Goal: Download file/media

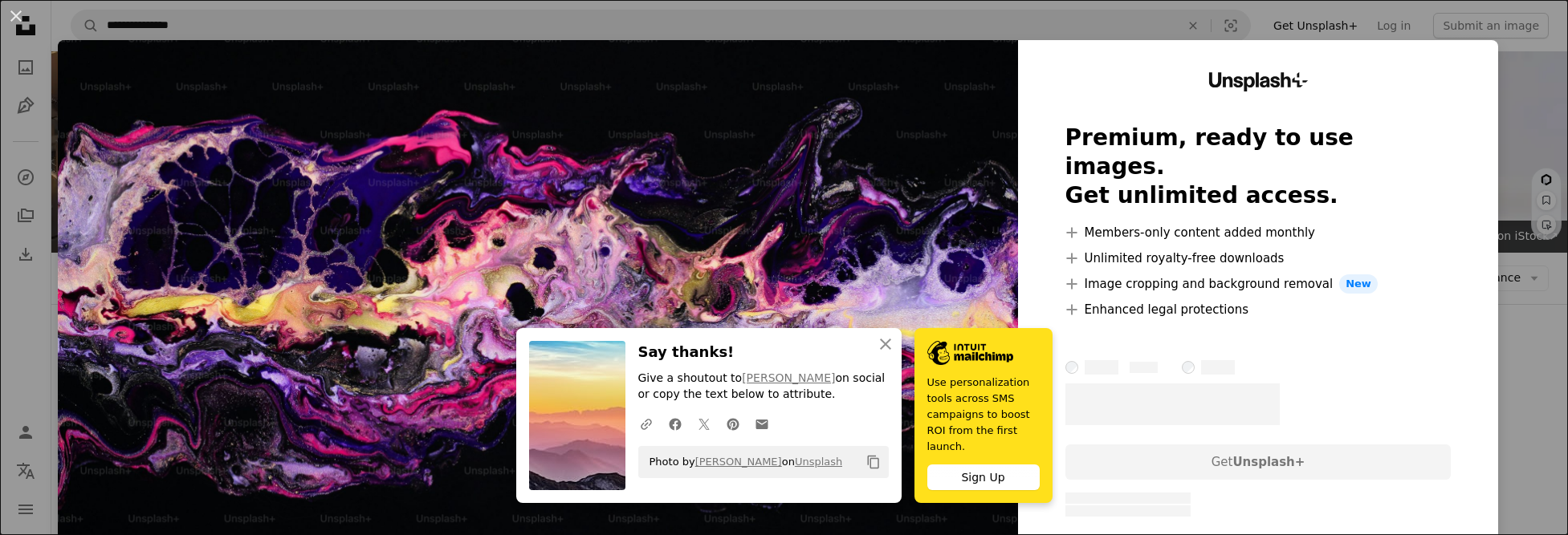
scroll to position [1676, 0]
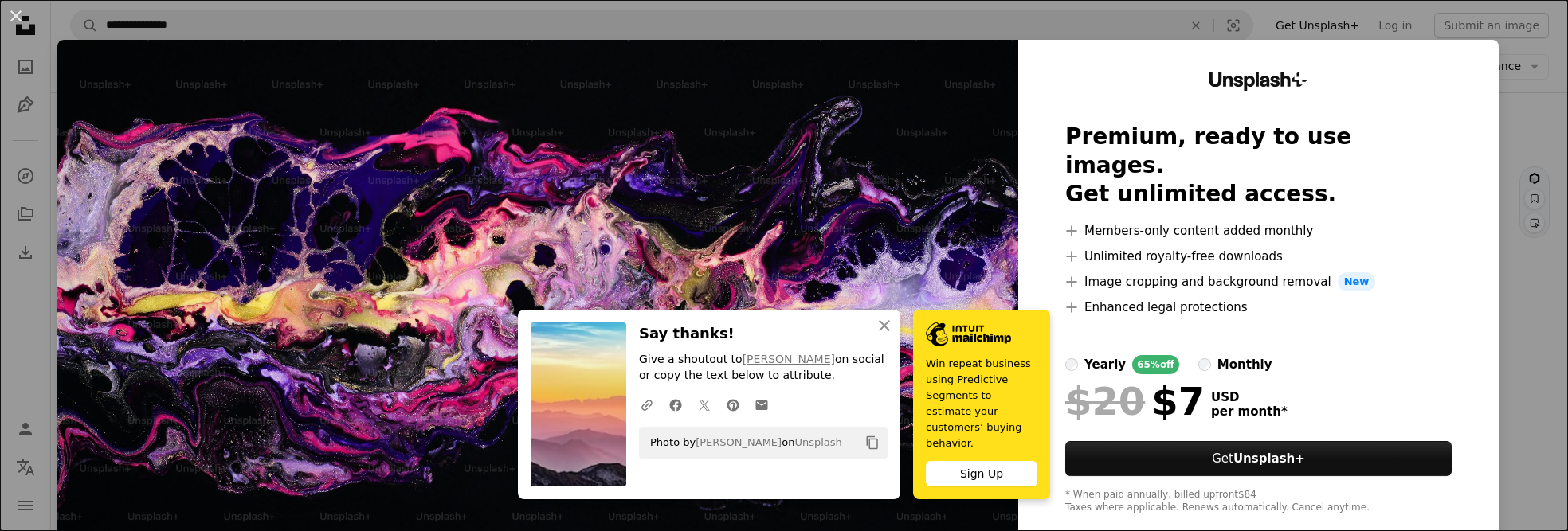
click at [1527, 120] on div "An X shape An X shape Close Say thanks! Give a shoutout to [PERSON_NAME] on soc…" at bounding box center [784, 265] width 1568 height 531
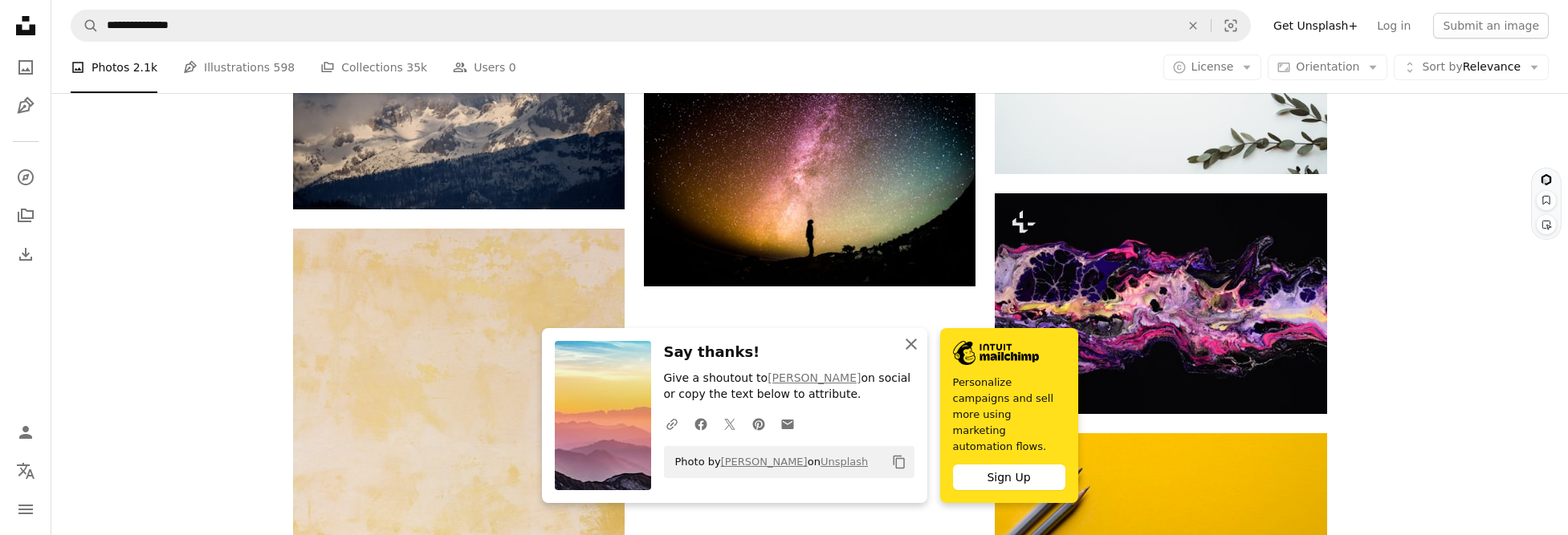
click at [909, 352] on icon "An X shape" at bounding box center [911, 344] width 19 height 19
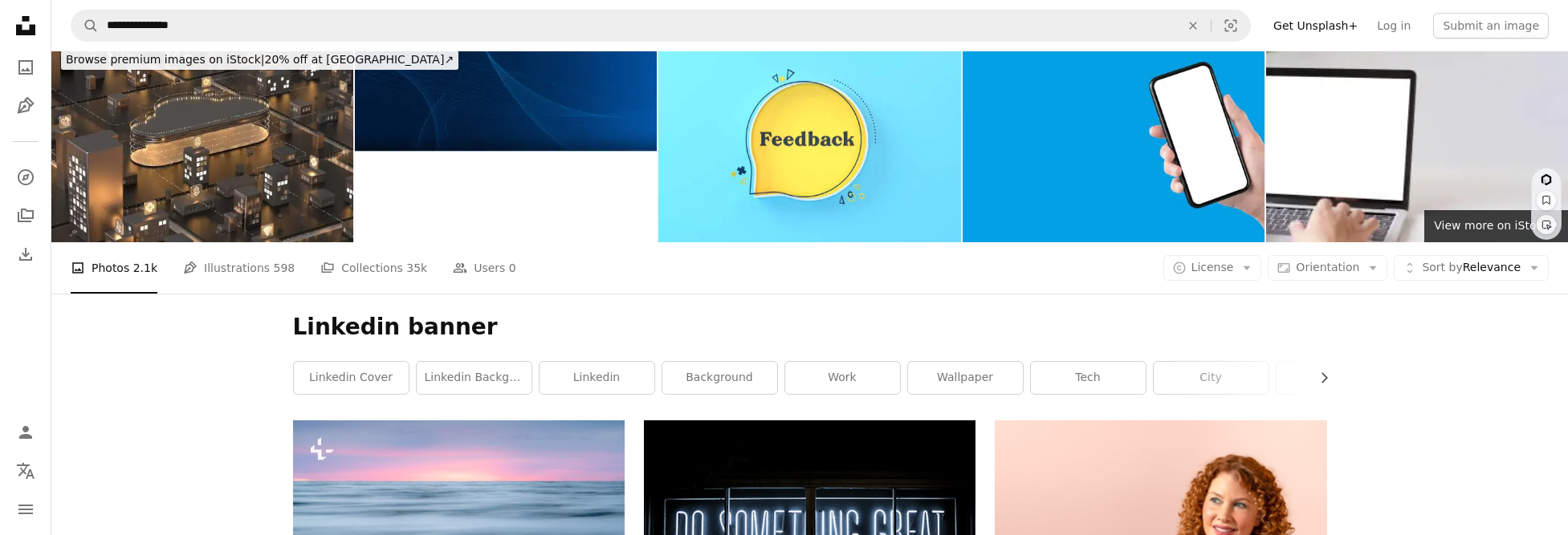
scroll to position [0, 0]
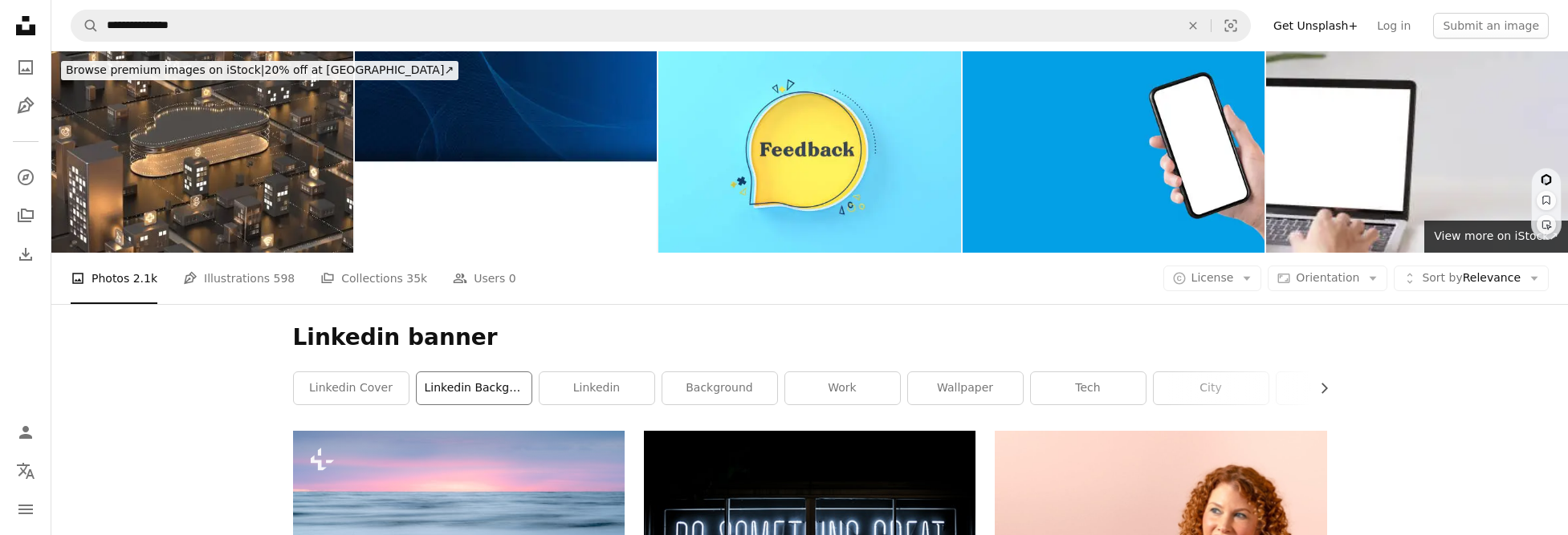
click at [477, 380] on link "linkedin background" at bounding box center [474, 388] width 115 height 32
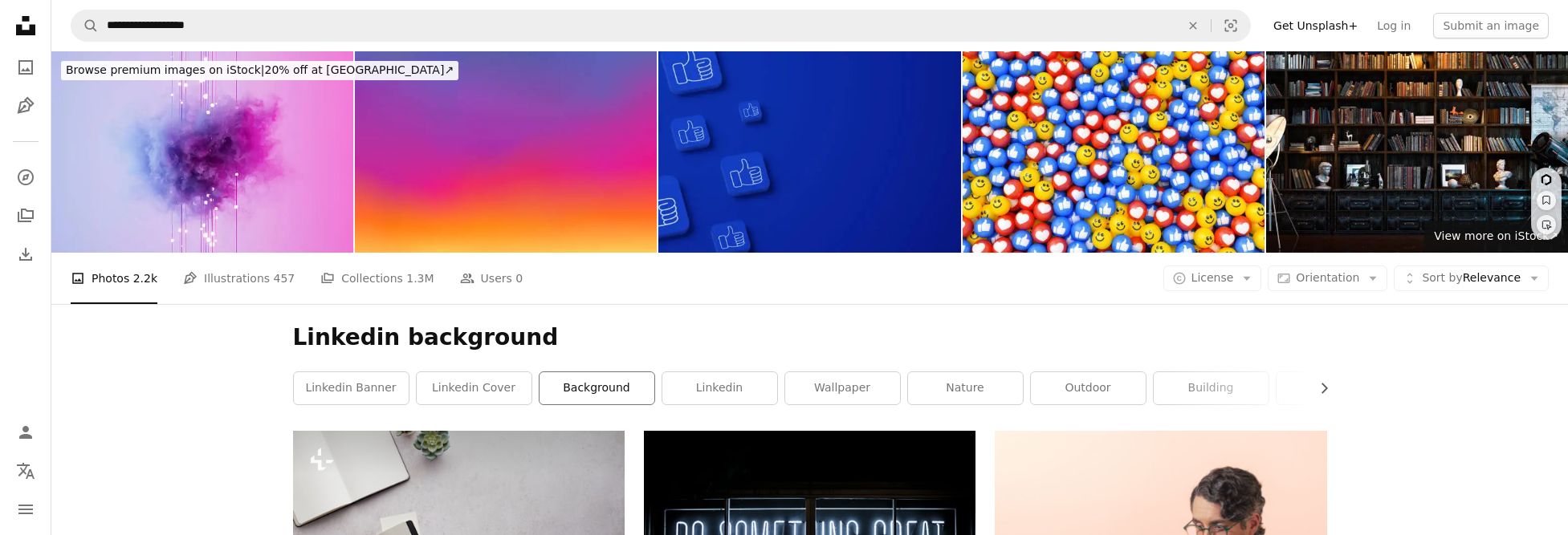
click at [559, 389] on link "background" at bounding box center [597, 388] width 115 height 32
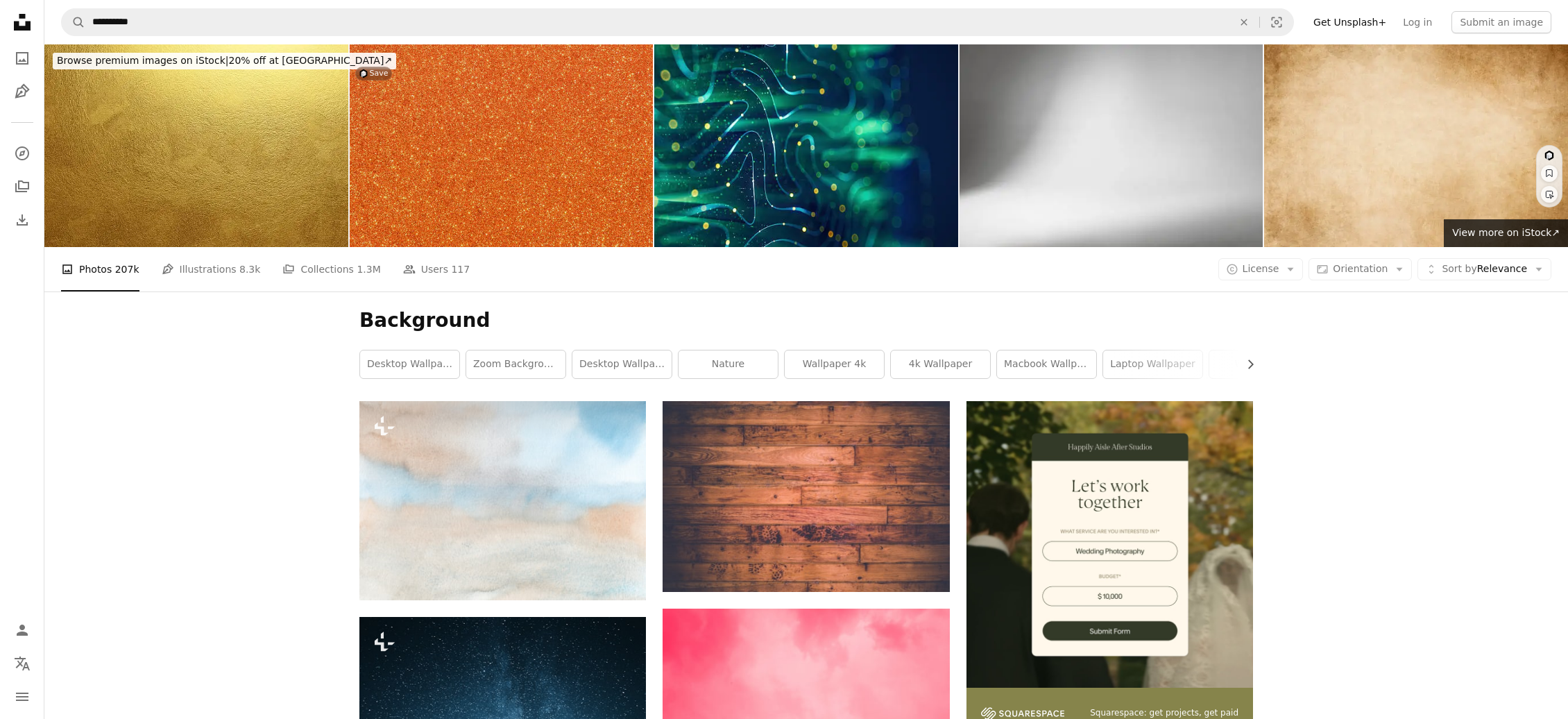
click at [473, 122] on img at bounding box center [501, 145] width 304 height 202
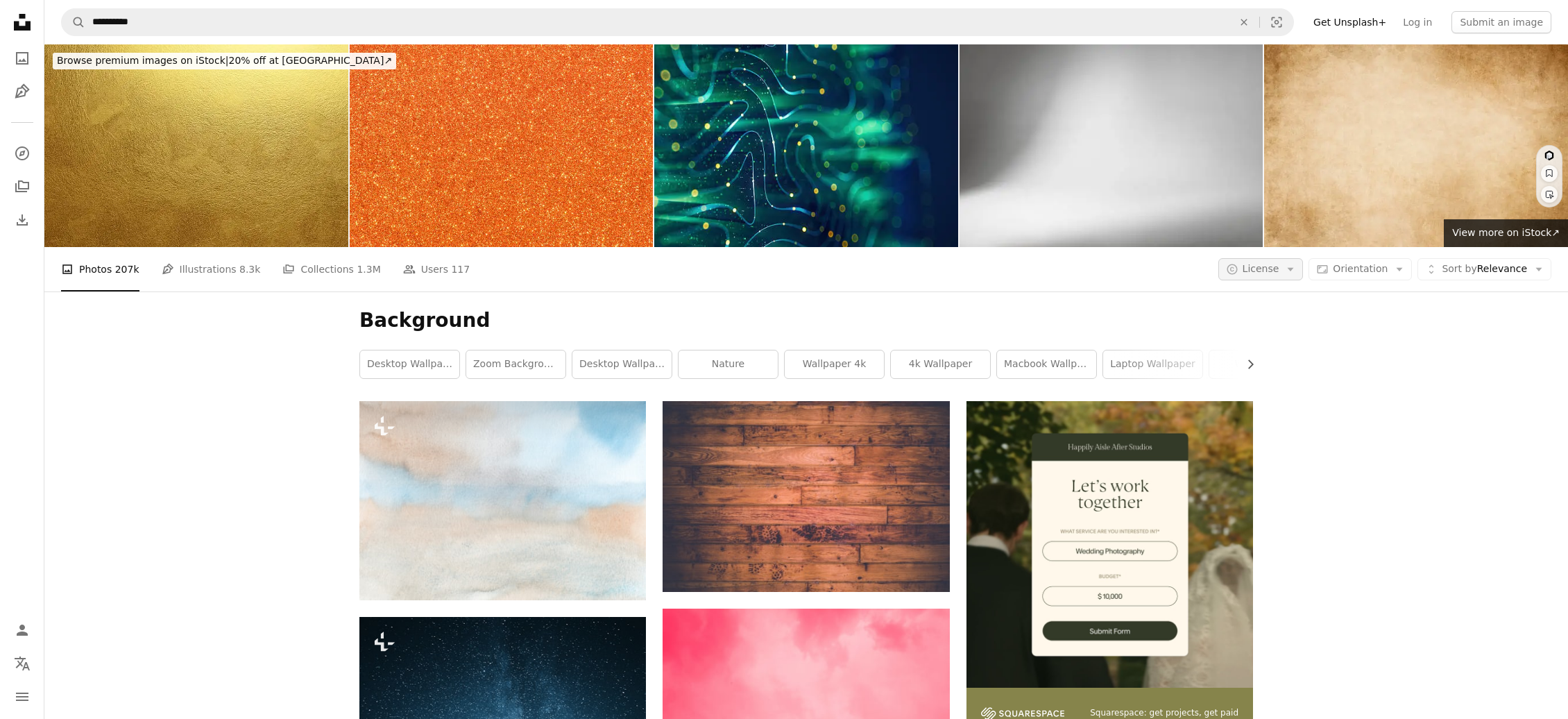
click at [1293, 268] on icon "Arrow down" at bounding box center [1290, 269] width 12 height 12
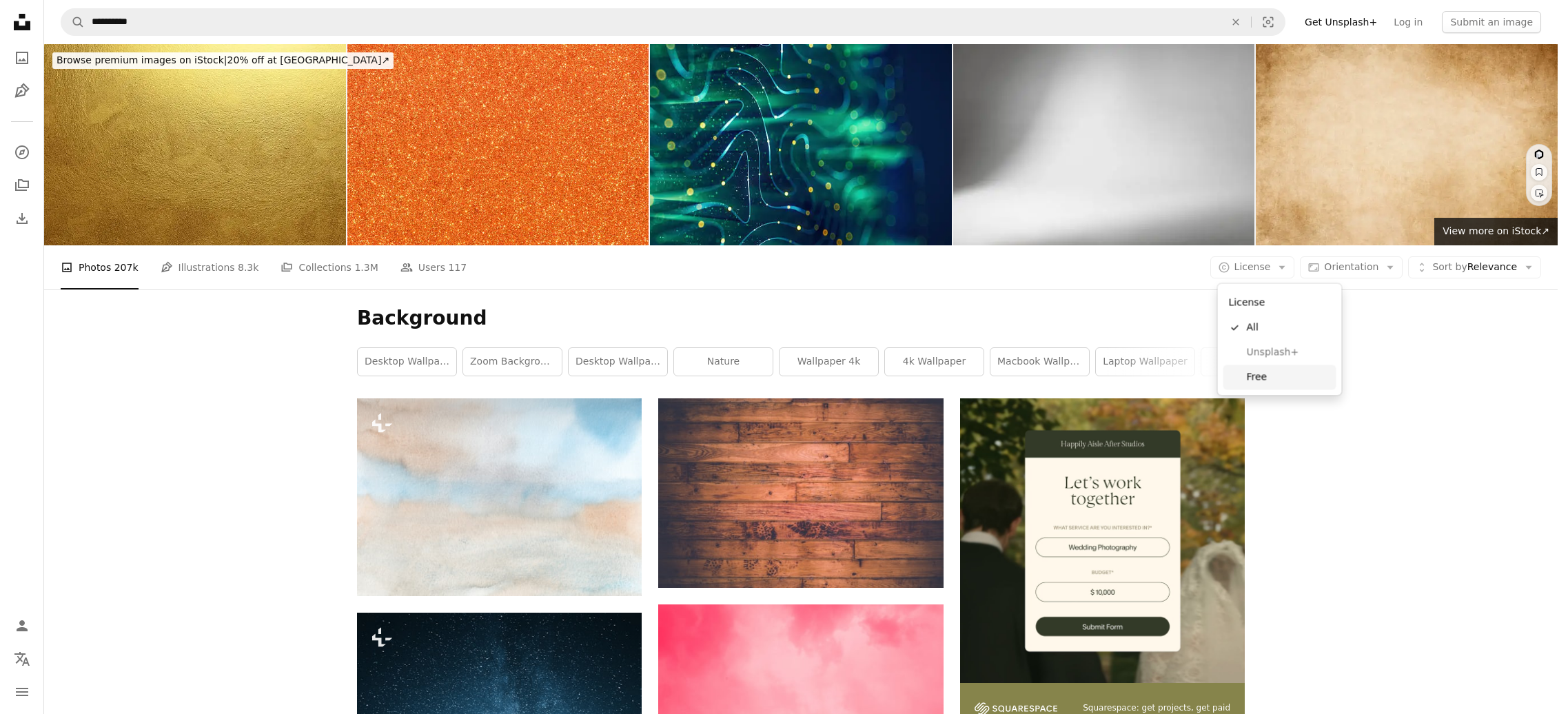
click at [1288, 381] on span "Free" at bounding box center [1289, 377] width 84 height 13
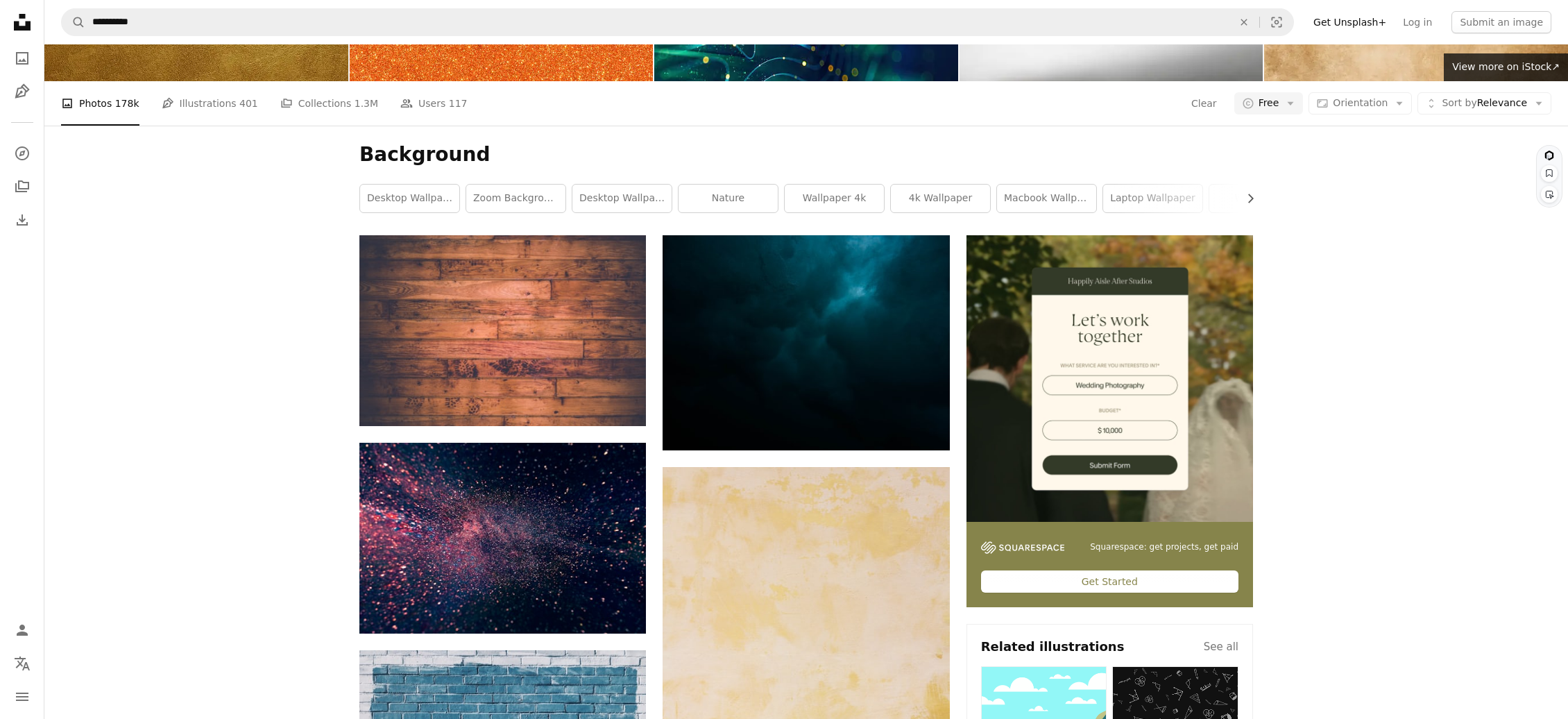
scroll to position [225, 0]
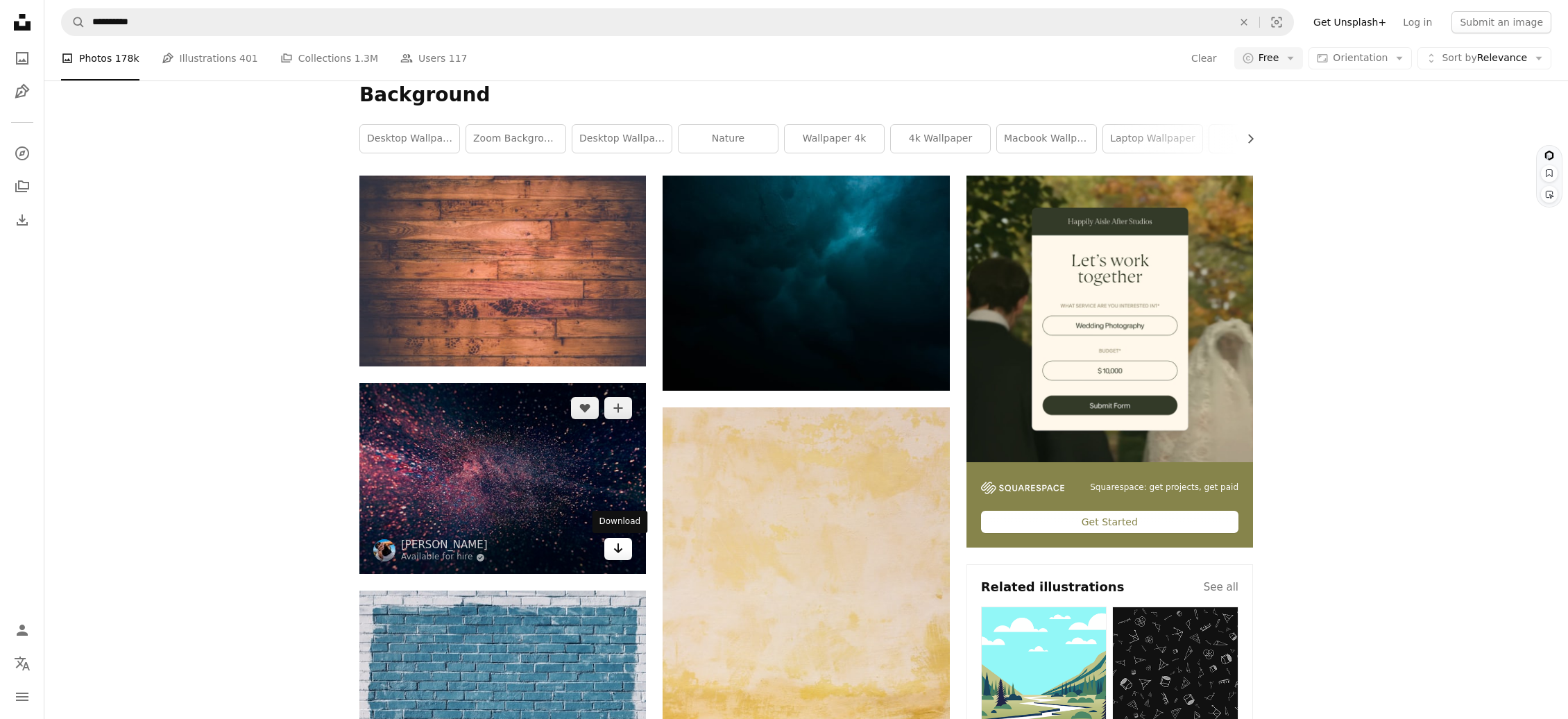
click at [624, 462] on link "Arrow pointing down" at bounding box center [618, 549] width 28 height 22
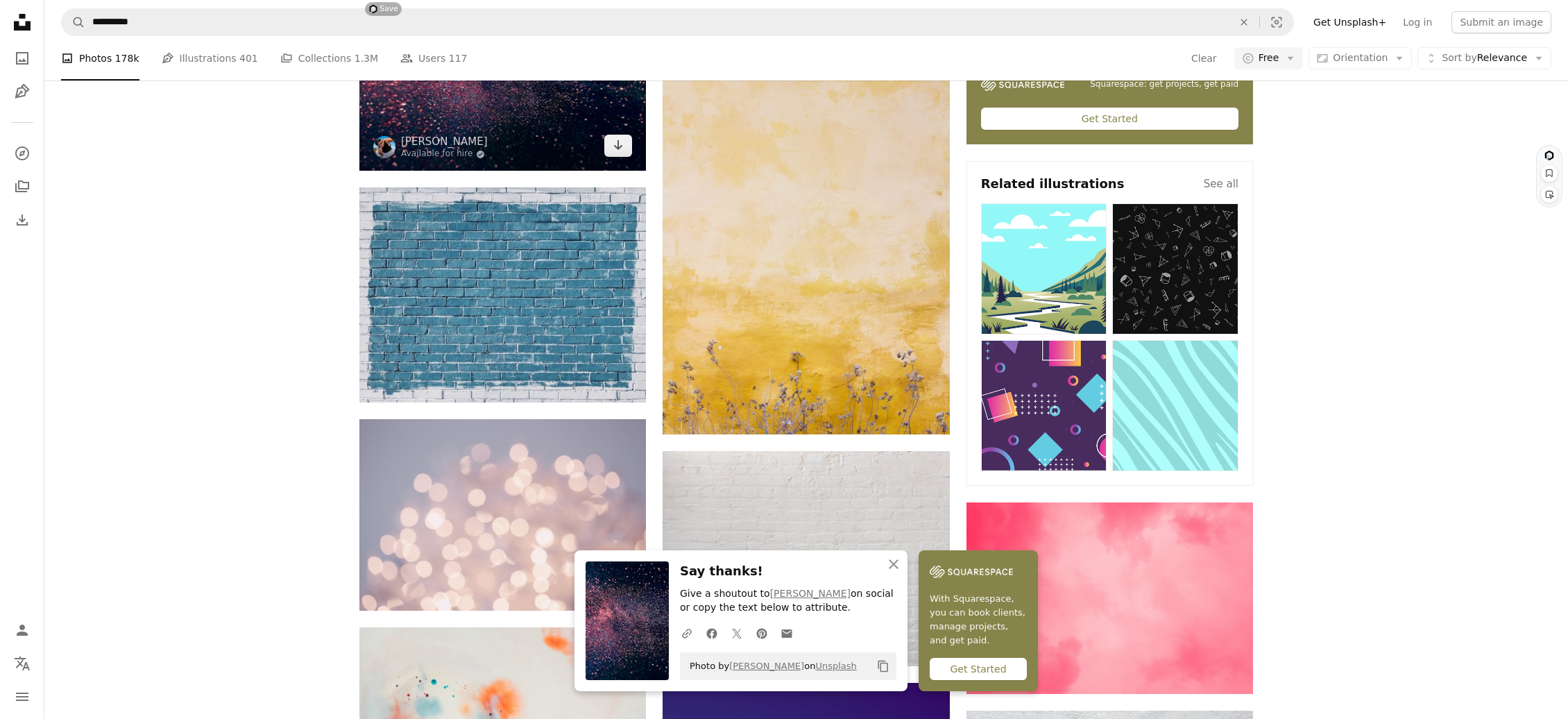
scroll to position [667, 0]
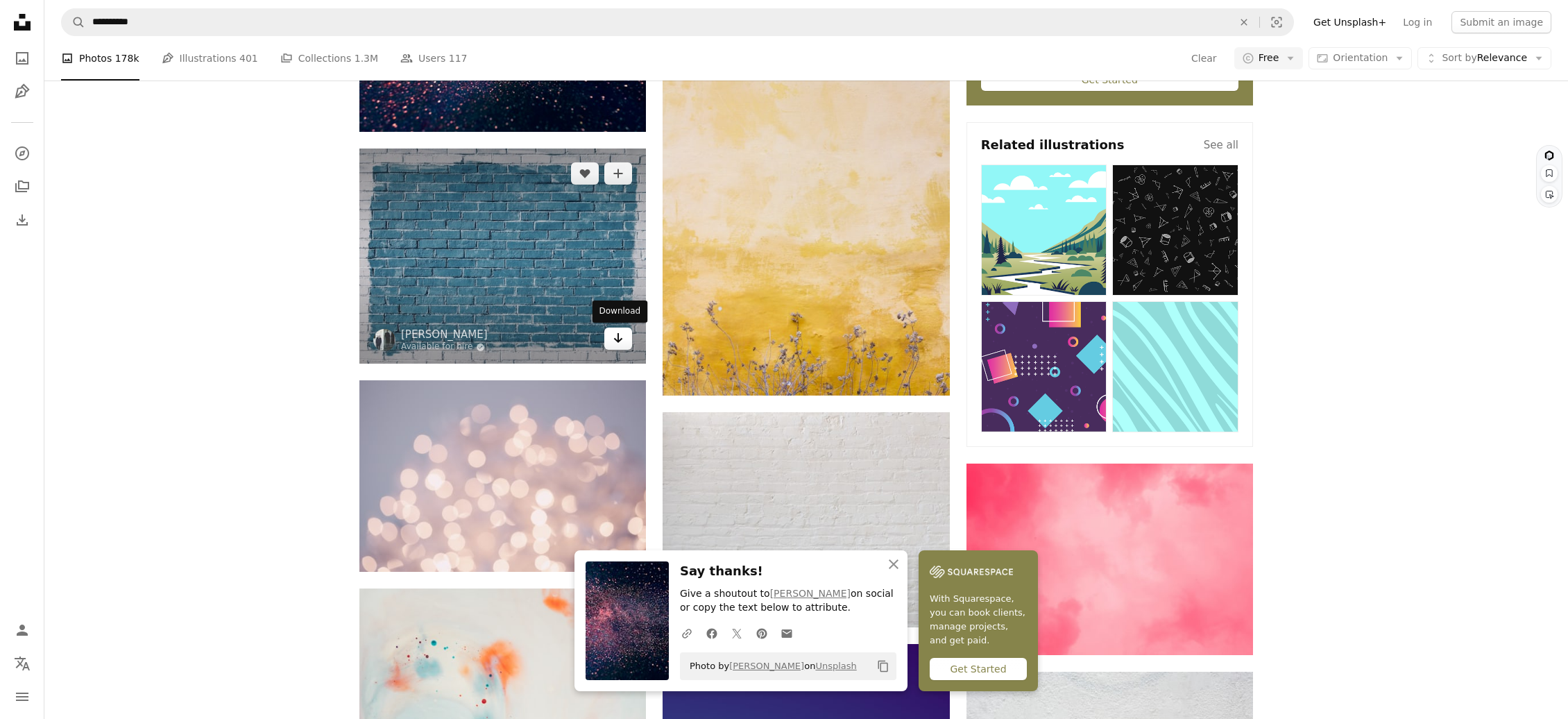
click at [614, 346] on icon "Arrow pointing down" at bounding box center [618, 338] width 11 height 16
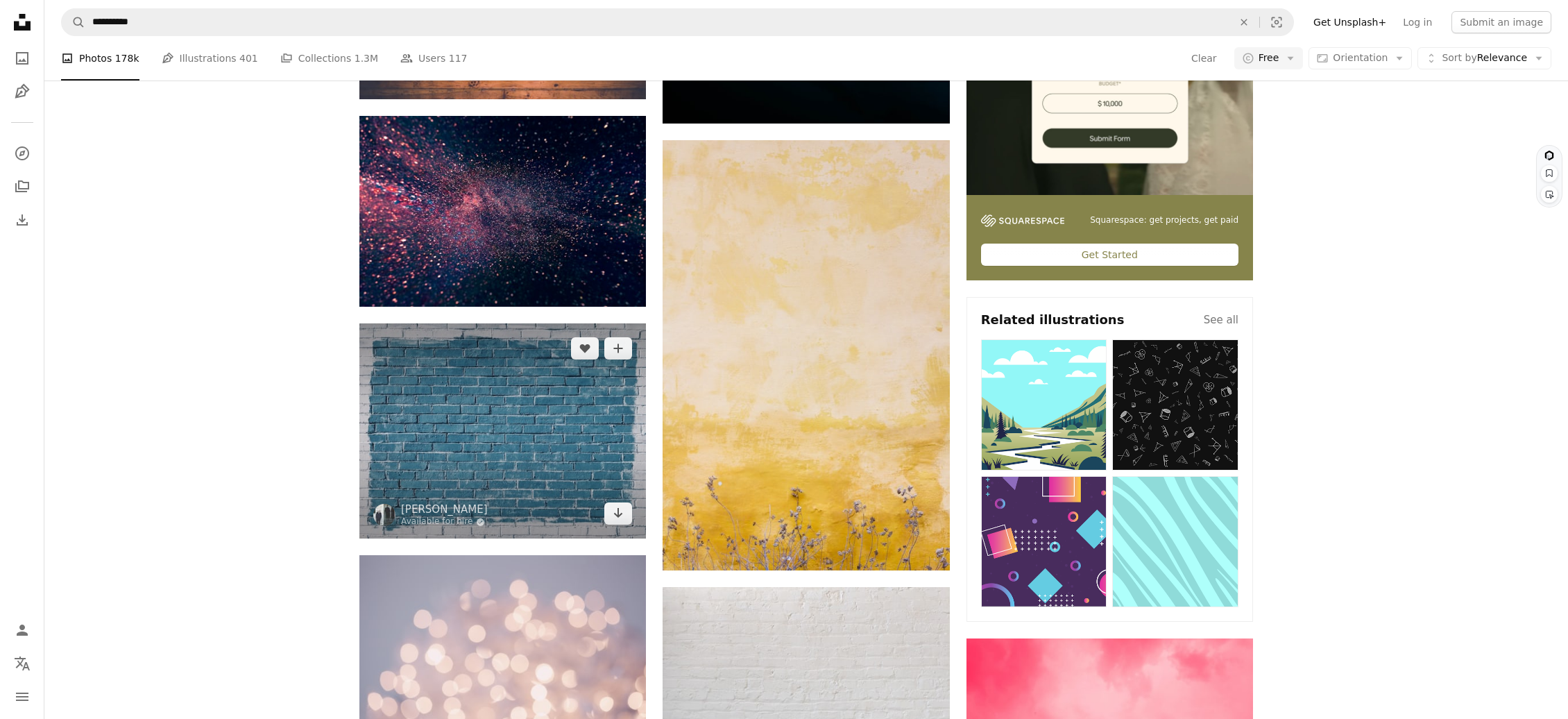
scroll to position [108, 0]
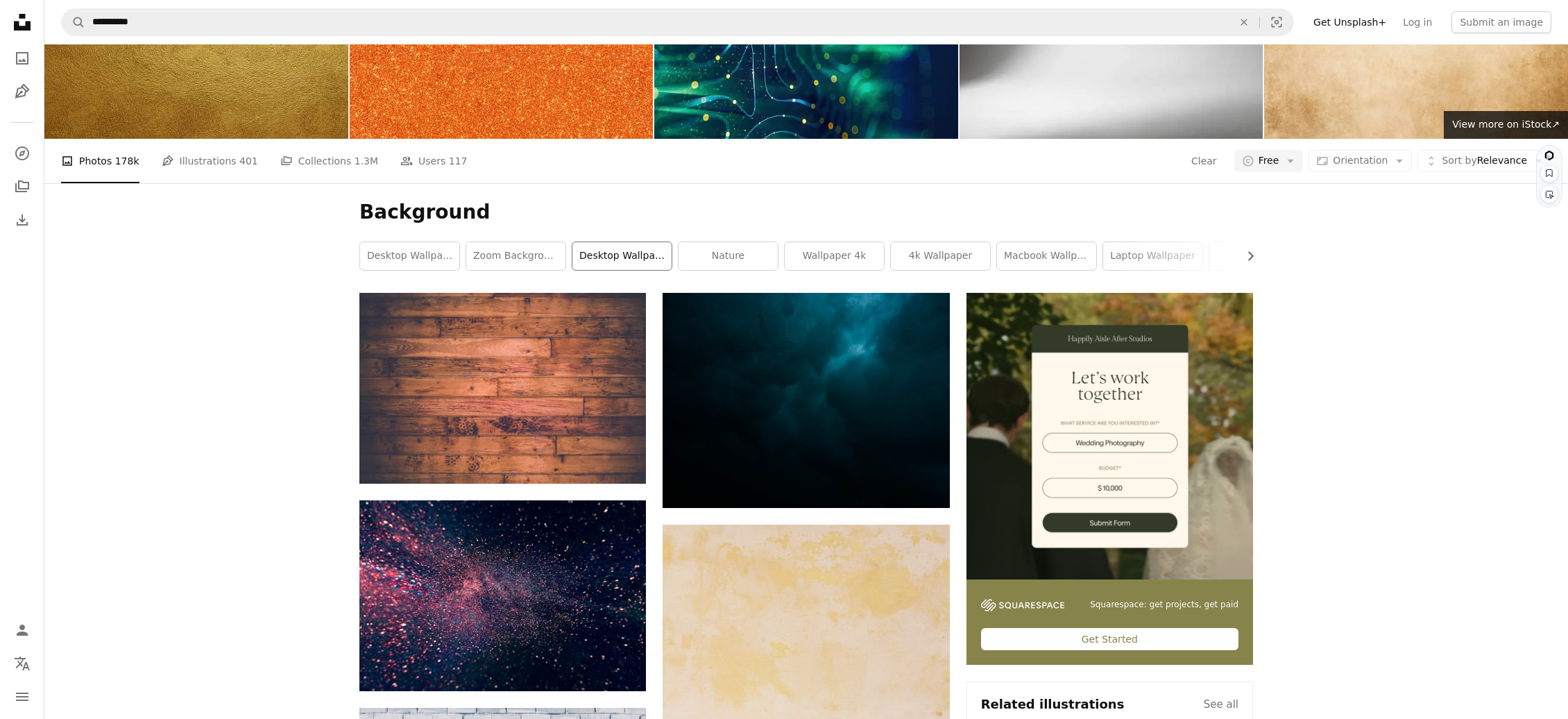
click at [641, 253] on link "desktop wallpaper" at bounding box center [621, 256] width 99 height 28
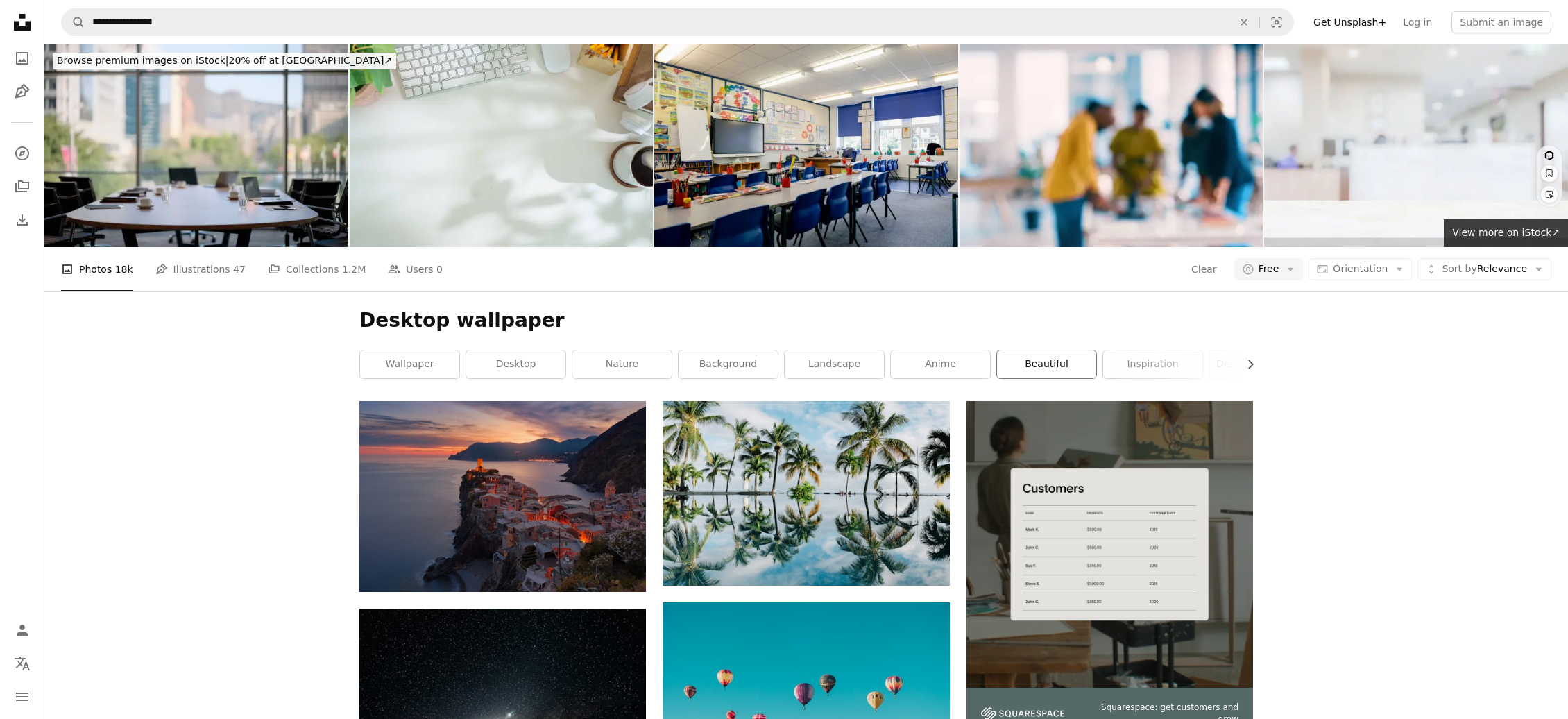
click at [1015, 372] on link "beautiful" at bounding box center [1046, 364] width 99 height 28
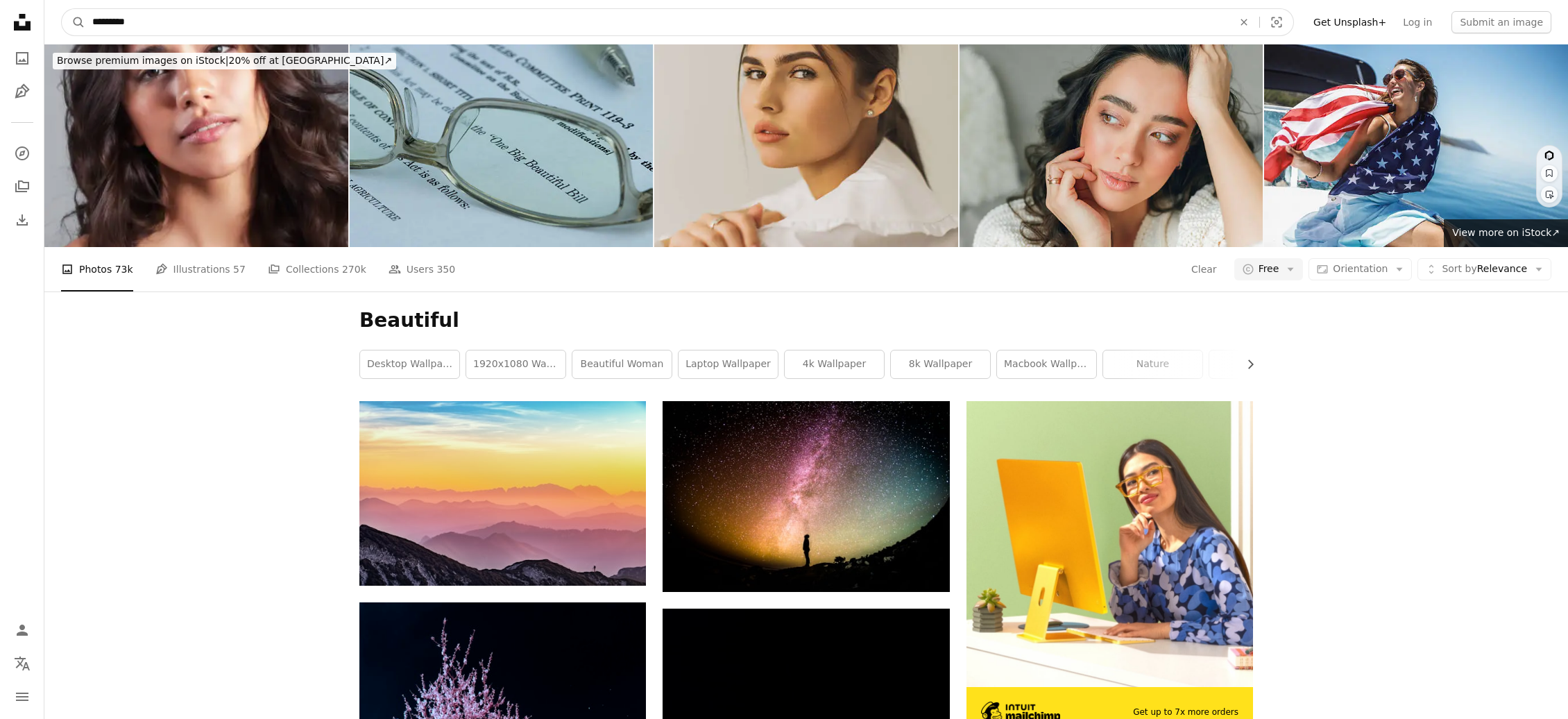
drag, startPoint x: 170, startPoint y: 19, endPoint x: 52, endPoint y: 19, distance: 118.0
click at [52, 19] on nav "A magnifying glass ********* An X shape Visual search Filters Get Unsplash+ Log…" at bounding box center [806, 22] width 1524 height 44
type input "**********"
click button "A magnifying glass" at bounding box center [73, 22] width 24 height 26
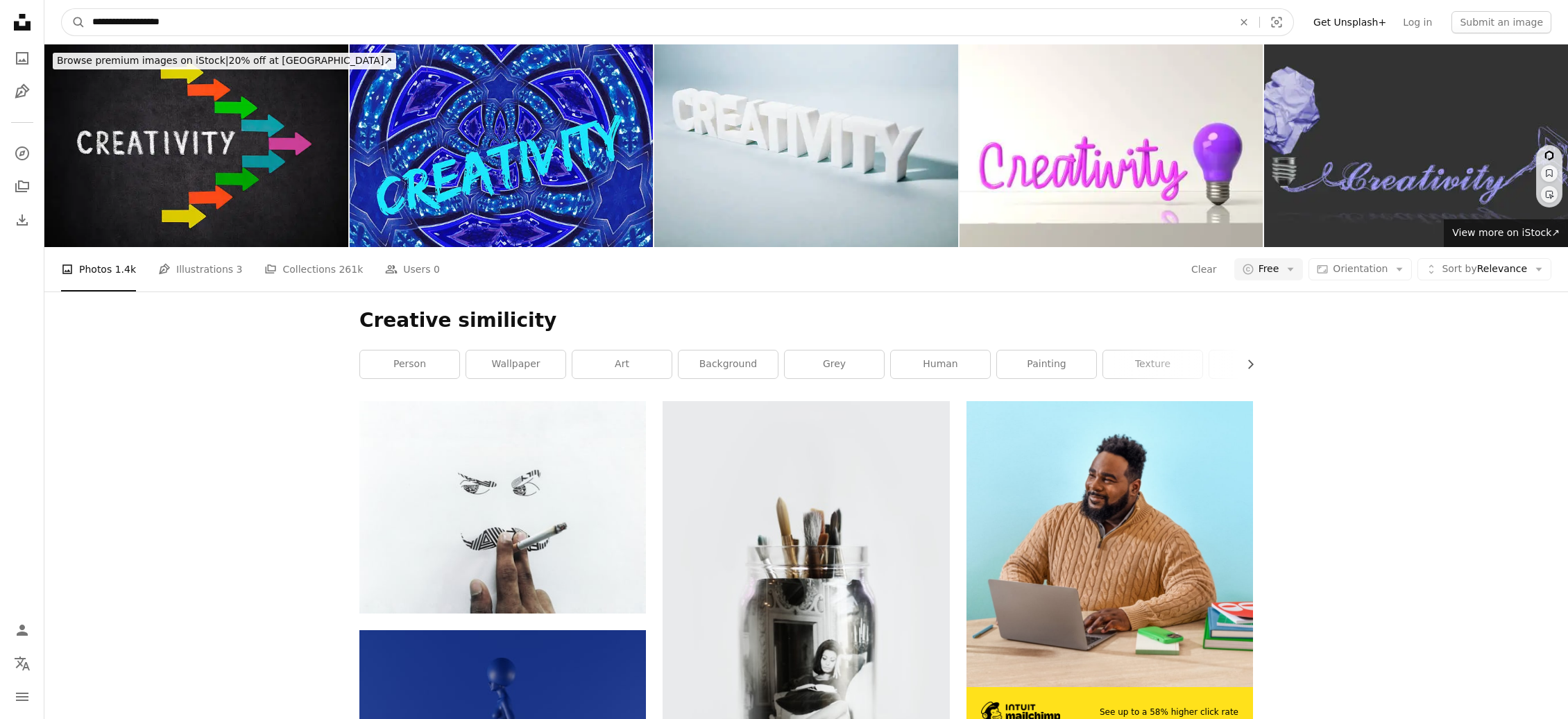
click at [220, 26] on input "**********" at bounding box center [656, 22] width 1143 height 26
type input "**********"
click button "A magnifying glass" at bounding box center [73, 22] width 24 height 26
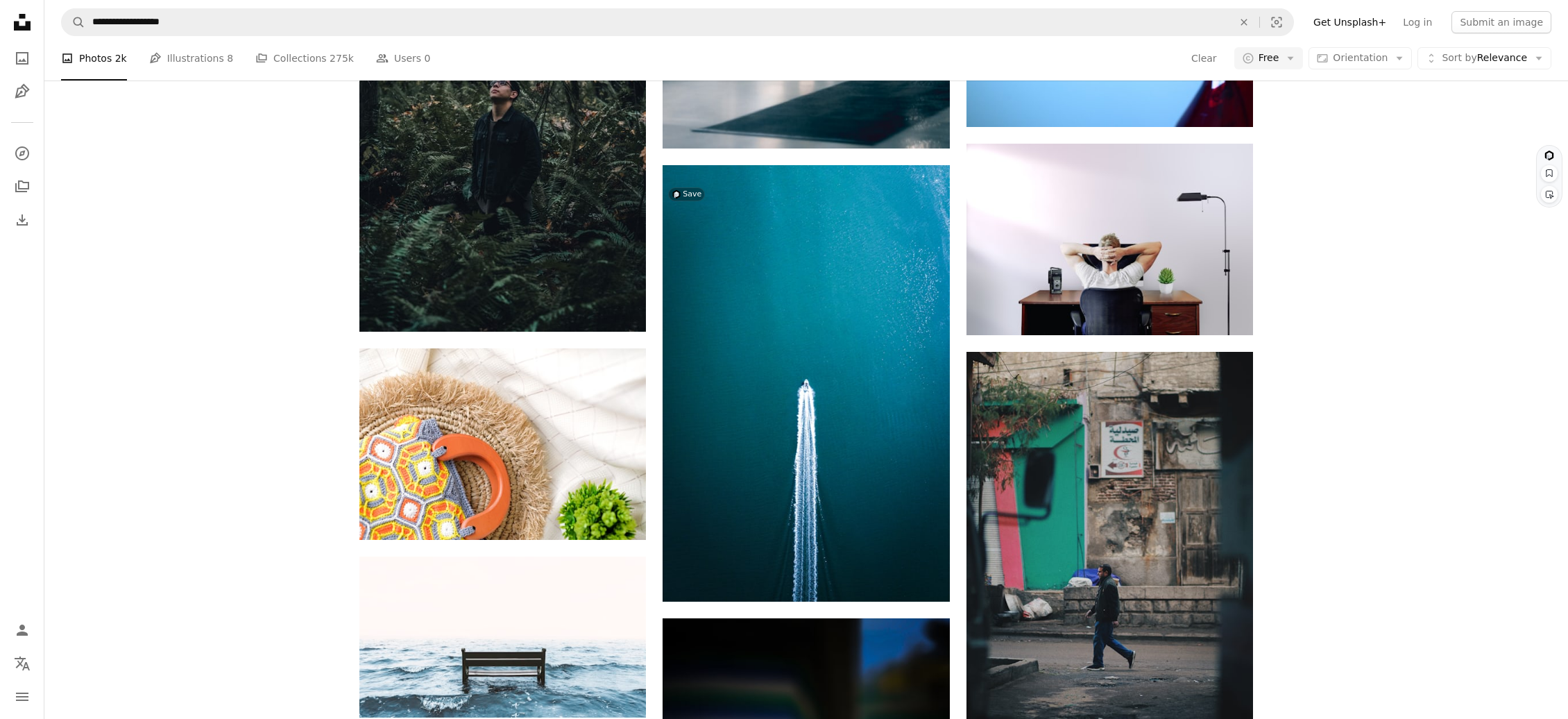
scroll to position [1315, 0]
